Goal: Transaction & Acquisition: Purchase product/service

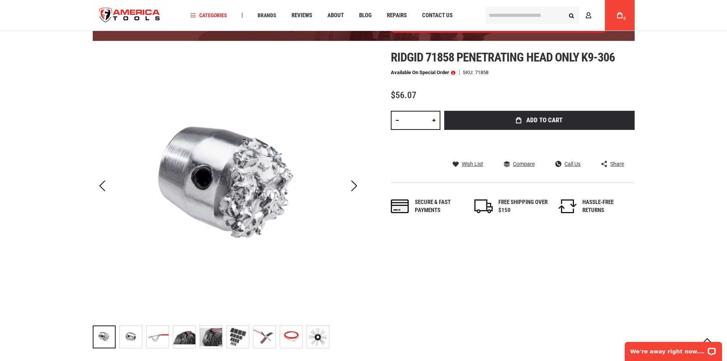
scroll to position [76, 0]
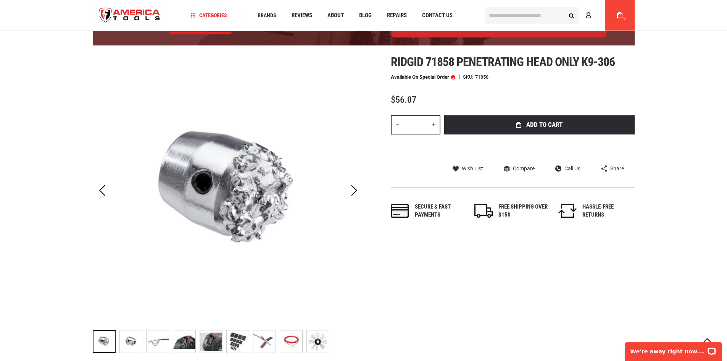
click at [127, 341] on img "RIDGID 71858 PENETRATING HEAD ONLY K9-306" at bounding box center [131, 341] width 22 height 22
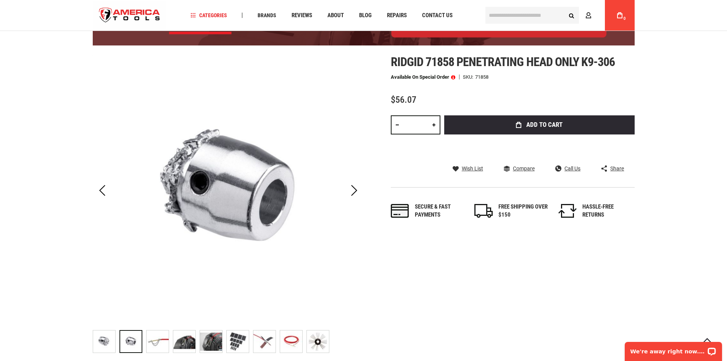
click at [163, 343] on img "RIDGID 71858 PENETRATING HEAD ONLY K9-306" at bounding box center [158, 341] width 22 height 22
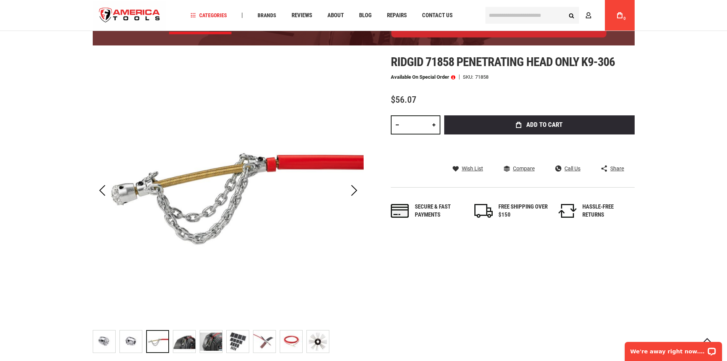
click at [180, 341] on img "RIDGID 71858 PENETRATING HEAD ONLY K9-306" at bounding box center [184, 341] width 22 height 22
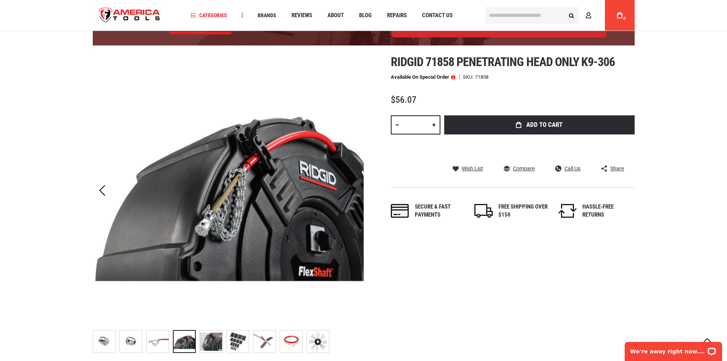
click at [212, 341] on img "RIDGID 71858 PENETRATING HEAD ONLY K9-306" at bounding box center [211, 341] width 22 height 22
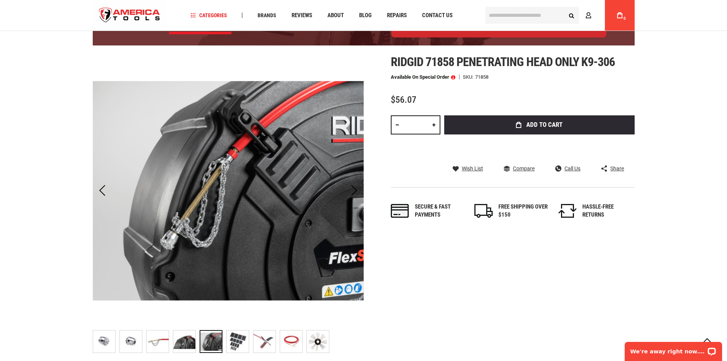
click at [238, 341] on img "RIDGID 71858 PENETRATING HEAD ONLY K9-306" at bounding box center [238, 341] width 22 height 22
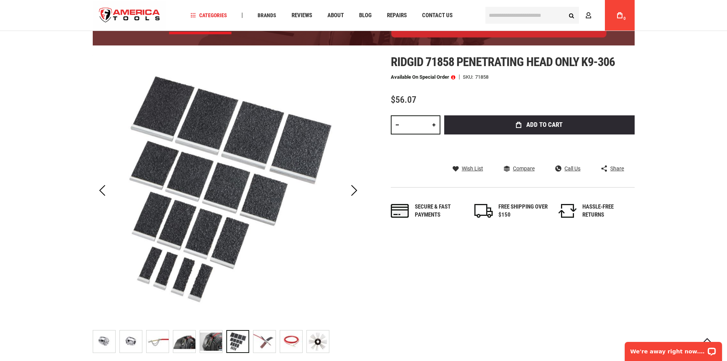
click at [238, 341] on div at bounding box center [237, 341] width 23 height 23
click at [265, 341] on img "RIDGID 71858 PENETRATING HEAD ONLY K9-306" at bounding box center [265, 341] width 22 height 22
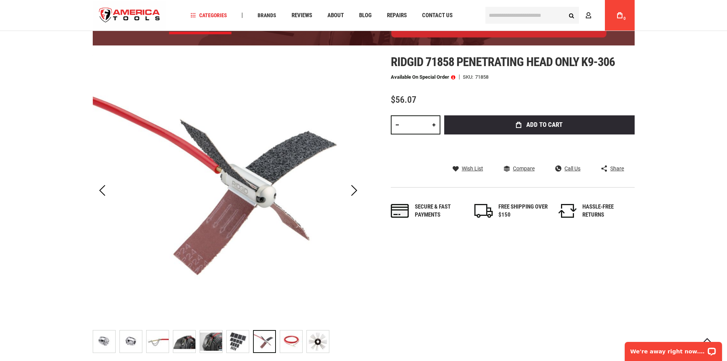
click at [291, 342] on img "RIDGID 71858 PENETRATING HEAD ONLY K9-306" at bounding box center [291, 341] width 22 height 22
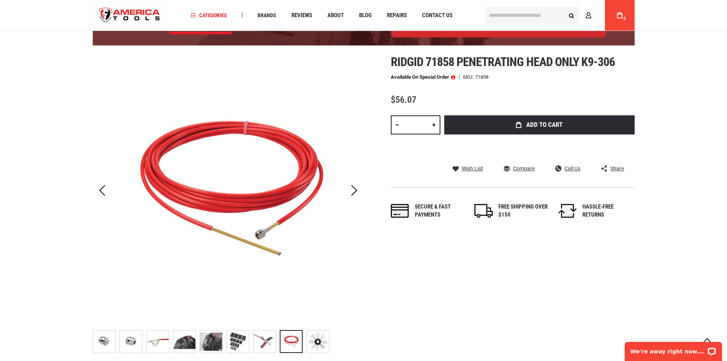
click at [314, 340] on img "RIDGID 71858 PENETRATING HEAD ONLY K9-306" at bounding box center [318, 341] width 22 height 22
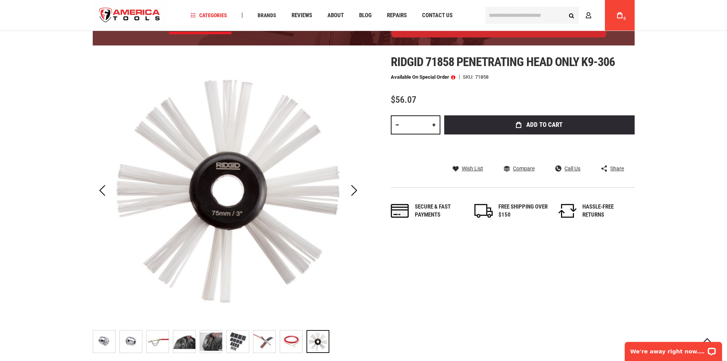
click at [294, 342] on img "RIDGID 71858 PENETRATING HEAD ONLY K9-306" at bounding box center [291, 341] width 22 height 22
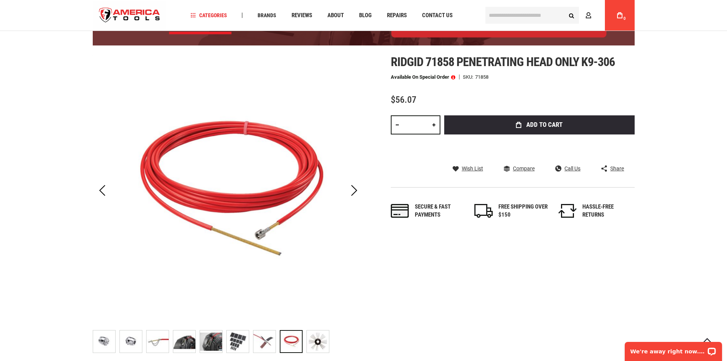
click at [265, 342] on img "RIDGID 71858 PENETRATING HEAD ONLY K9-306" at bounding box center [265, 341] width 22 height 22
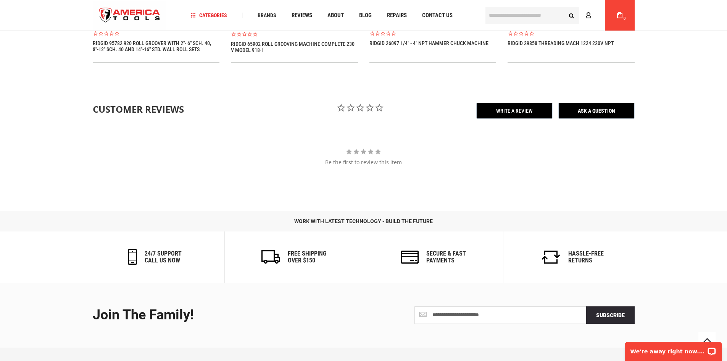
scroll to position [1105, 0]
